Goal: Complete application form: Complete application form

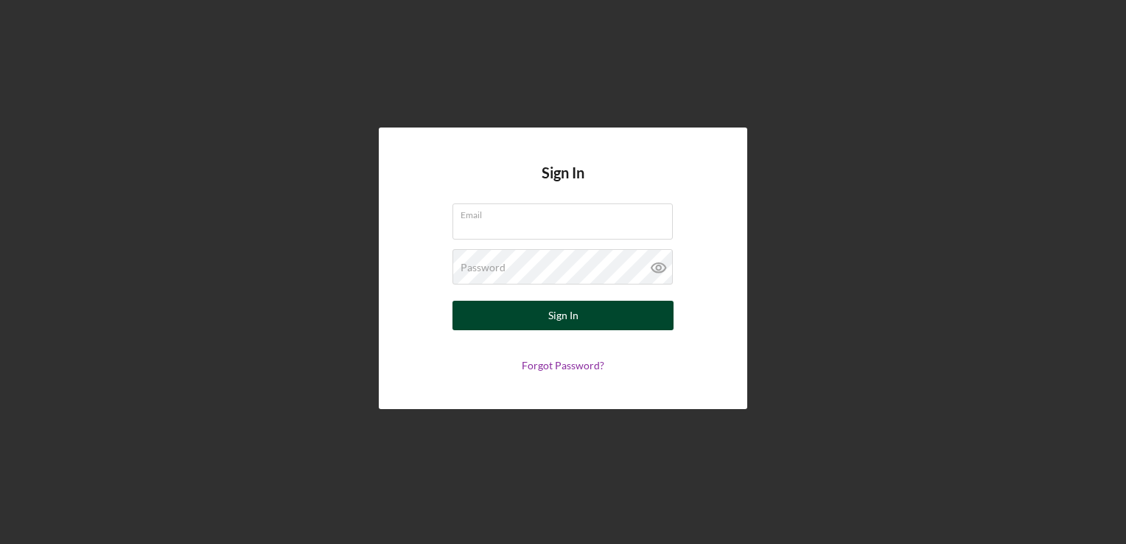
type input "[EMAIL_ADDRESS][DOMAIN_NAME]"
click at [523, 316] on button "Sign In" at bounding box center [563, 315] width 221 height 29
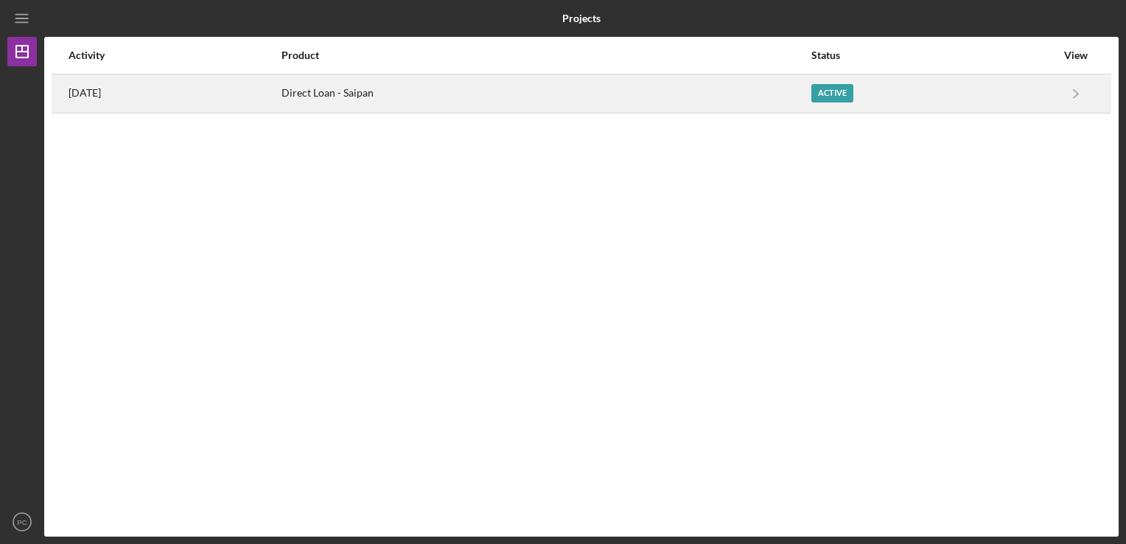
click at [280, 100] on div "[DATE]" at bounding box center [175, 93] width 212 height 37
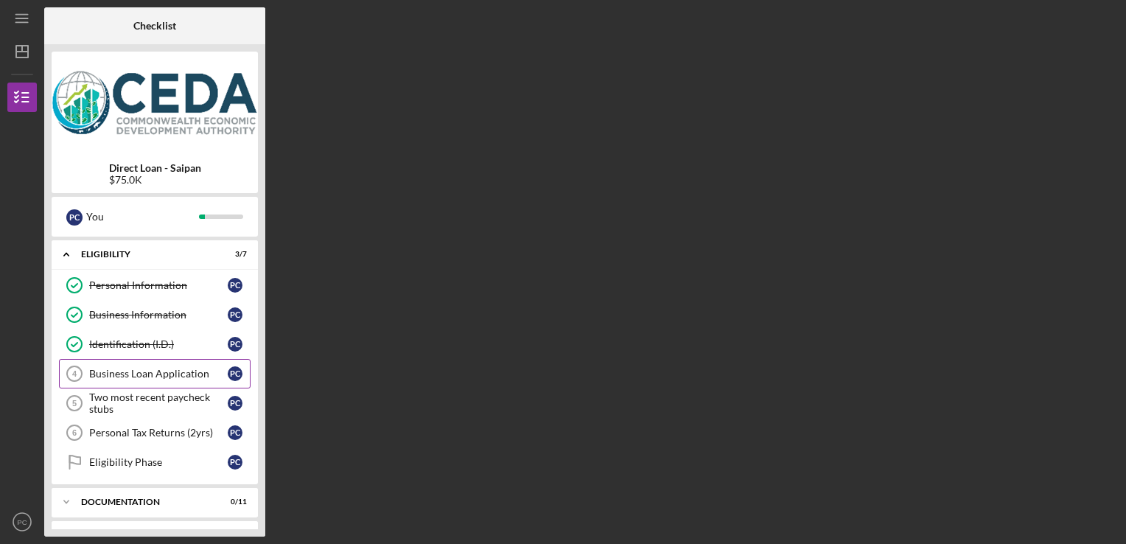
click at [125, 370] on div "Business Loan Application" at bounding box center [158, 374] width 139 height 12
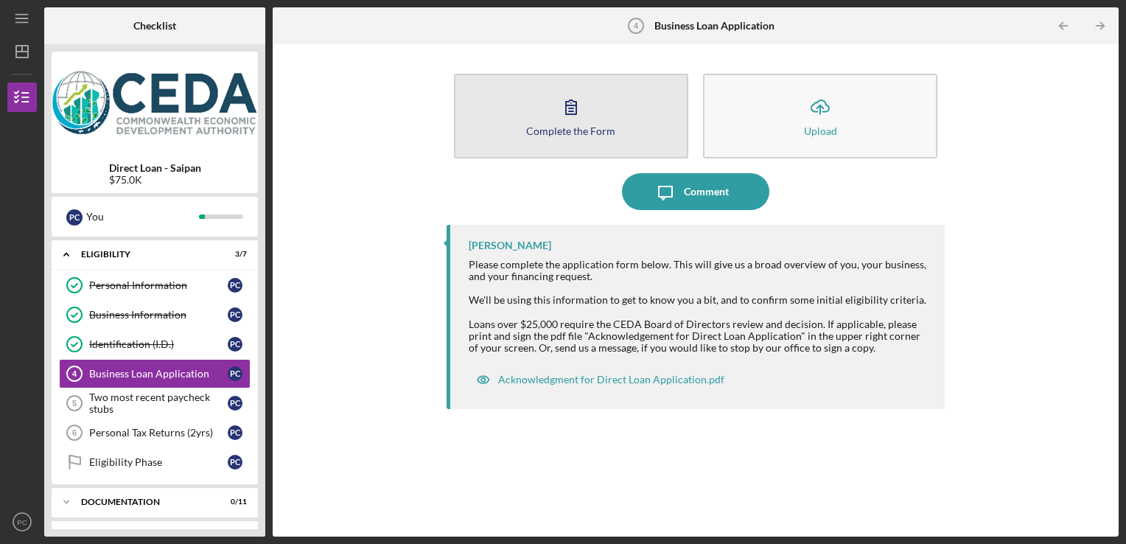
click at [610, 107] on button "Complete the Form Form" at bounding box center [571, 116] width 234 height 85
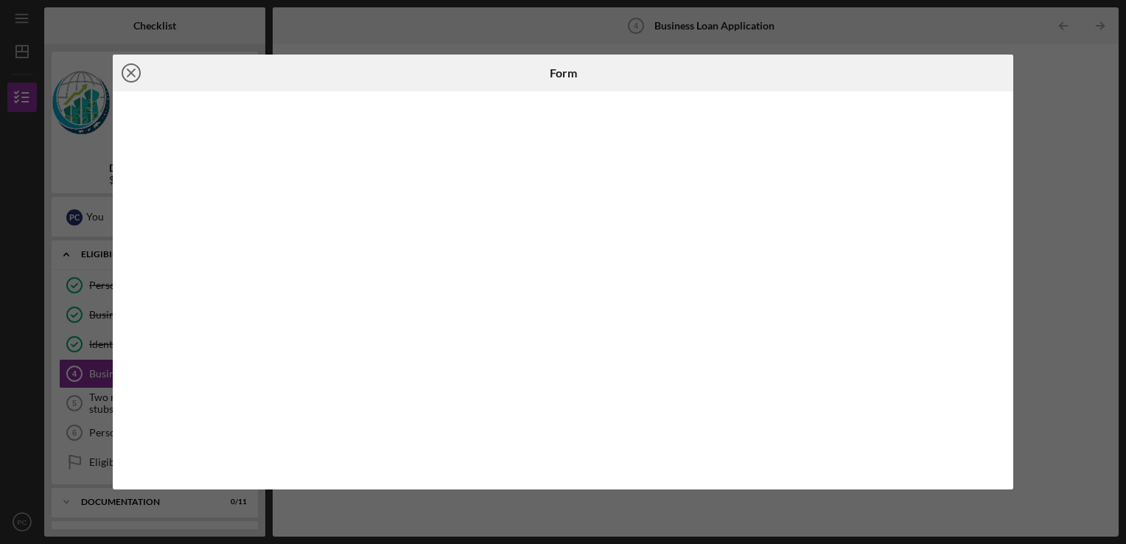
click at [127, 68] on icon "Icon/Close" at bounding box center [131, 73] width 37 height 37
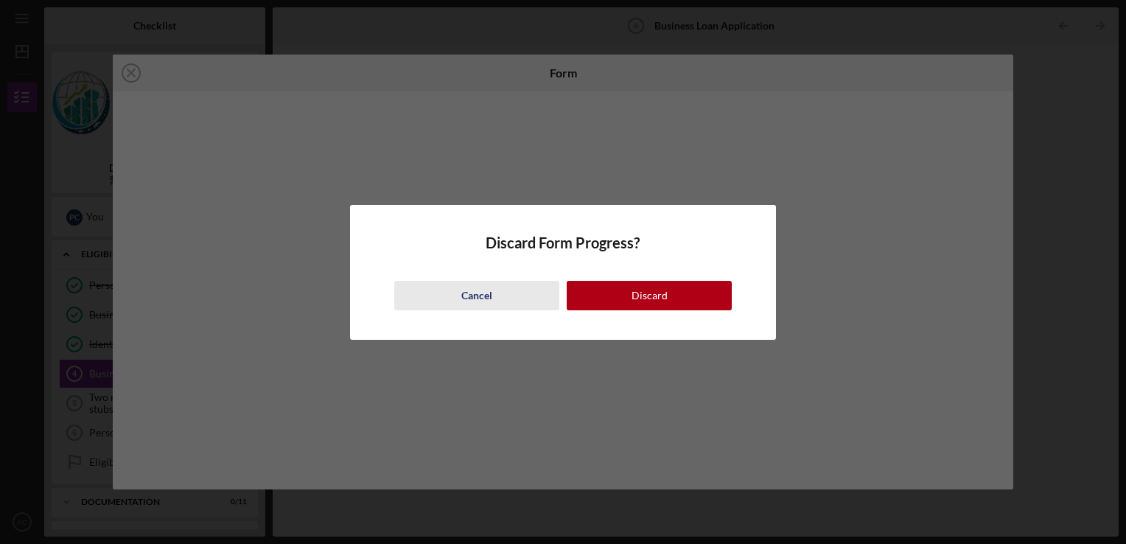
click at [501, 296] on button "Cancel" at bounding box center [476, 295] width 165 height 29
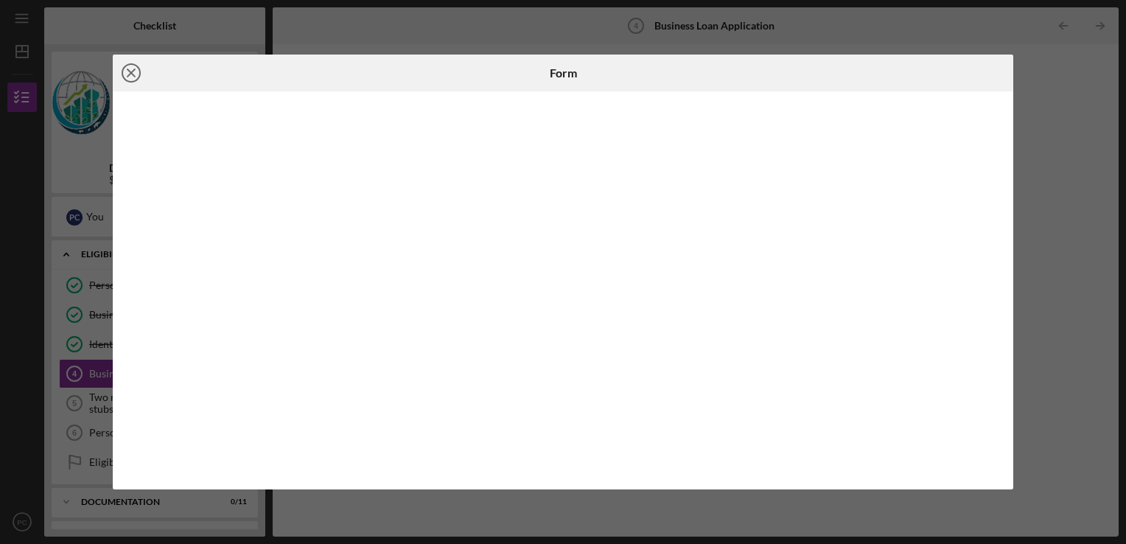
click at [125, 69] on icon "Icon/Close" at bounding box center [131, 73] width 37 height 37
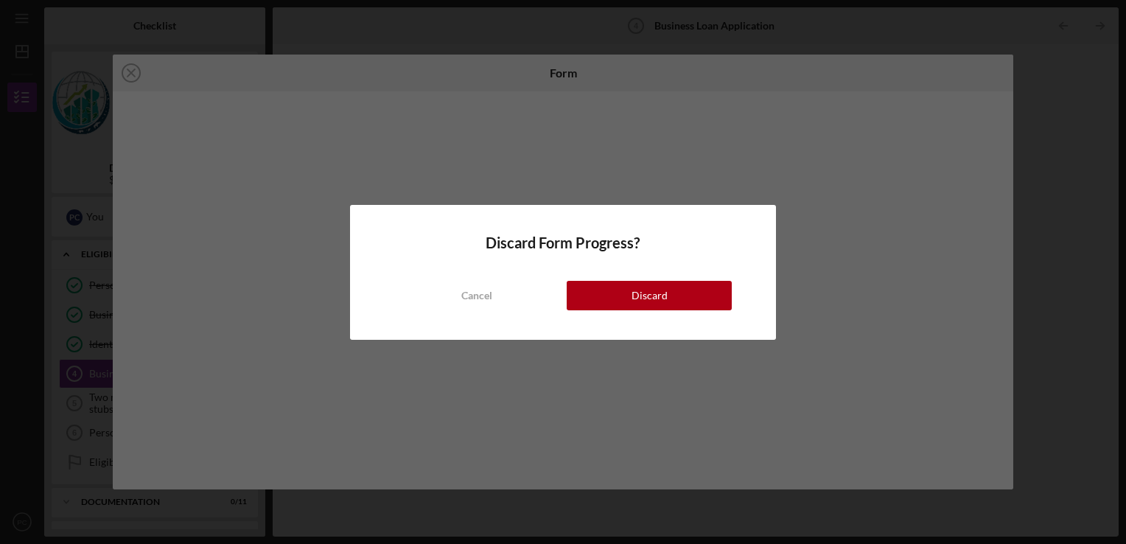
drag, startPoint x: 689, startPoint y: 304, endPoint x: 689, endPoint y: 292, distance: 11.8
click at [689, 302] on button "Discard" at bounding box center [649, 295] width 165 height 29
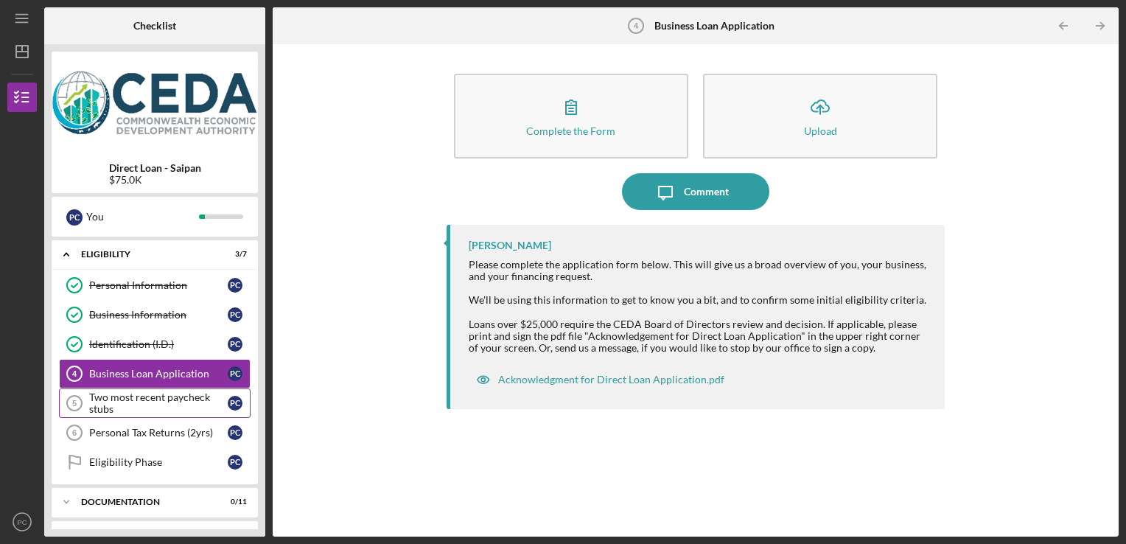
click at [167, 400] on div "Two most recent paycheck stubs" at bounding box center [158, 403] width 139 height 24
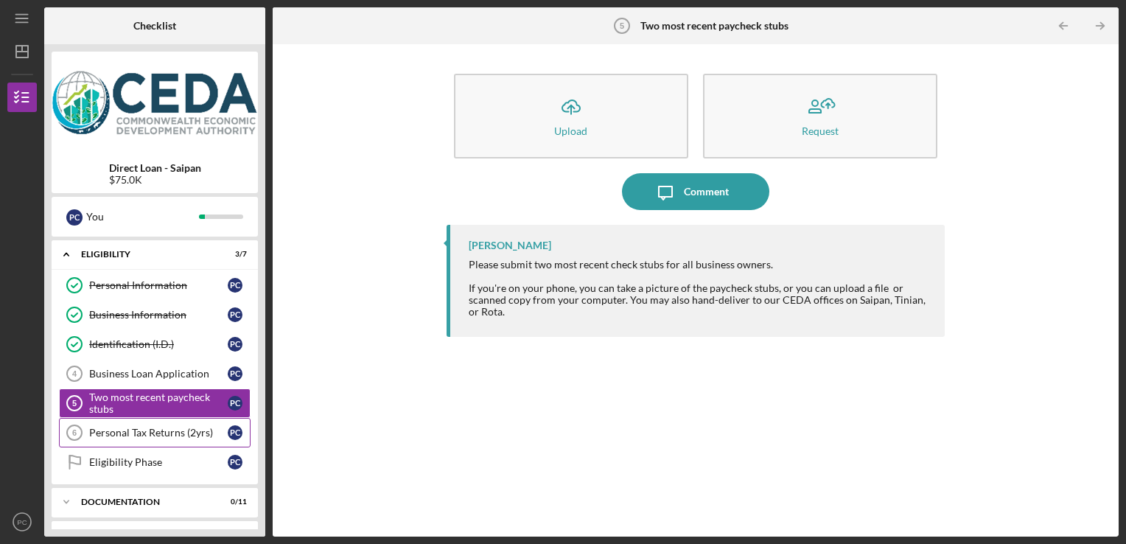
click at [145, 432] on div "Personal Tax Returns (2yrs)" at bounding box center [158, 433] width 139 height 12
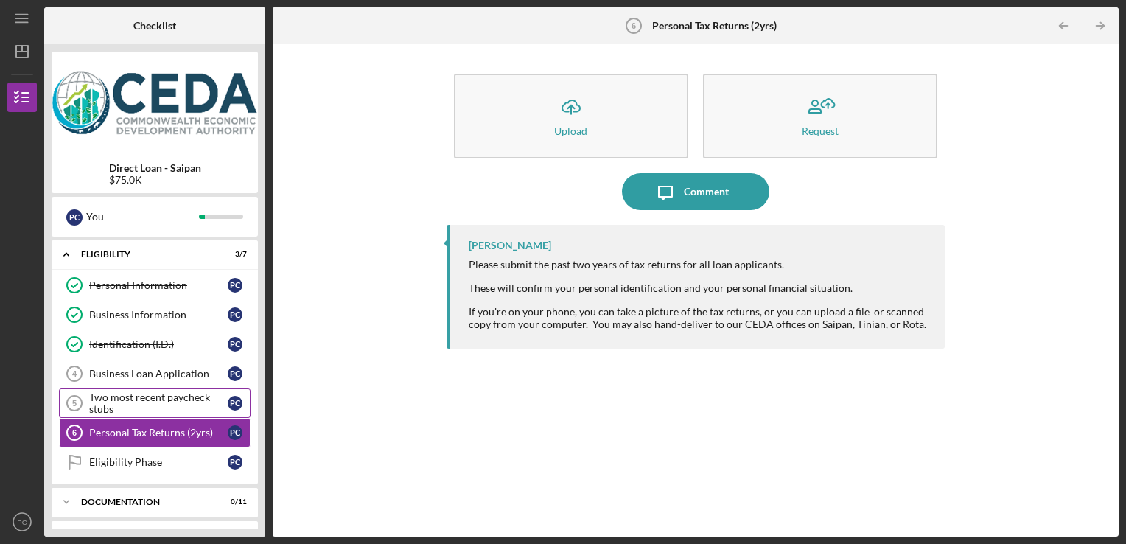
click at [196, 405] on div "Two most recent paycheck stubs" at bounding box center [158, 403] width 139 height 24
